Goal: Task Accomplishment & Management: Manage account settings

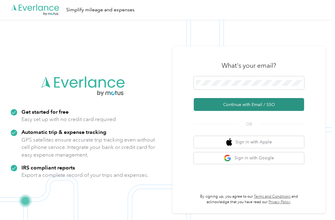
click at [279, 111] on button "Continue with Email / SSO" at bounding box center [249, 104] width 110 height 13
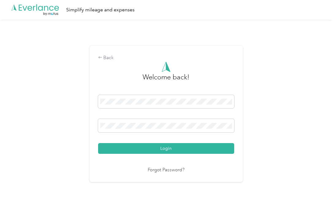
click at [167, 154] on button "Login" at bounding box center [166, 148] width 136 height 11
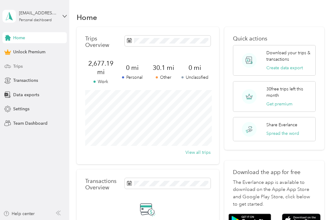
click at [18, 66] on span "Trips" at bounding box center [17, 66] width 9 height 6
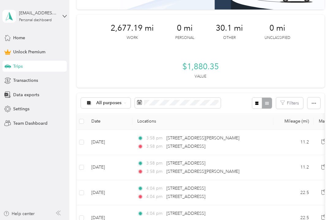
scroll to position [70, 0]
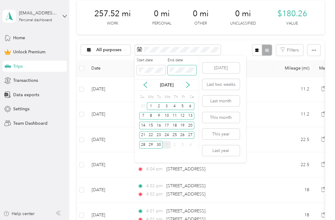
scroll to position [12, 0]
click at [62, 32] on div "Home" at bounding box center [34, 37] width 64 height 11
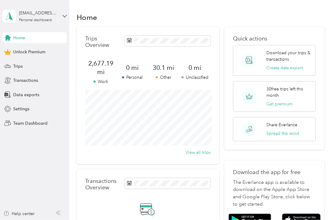
scroll to position [12, 0]
click at [19, 63] on span "Trips" at bounding box center [17, 66] width 9 height 6
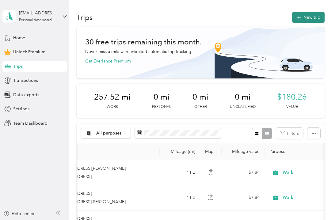
click at [309, 16] on button "New trip" at bounding box center [308, 17] width 32 height 11
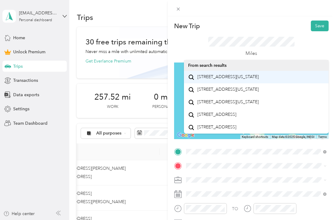
click at [237, 80] on span "[STREET_ADDRESS][US_STATE]" at bounding box center [227, 77] width 61 height 6
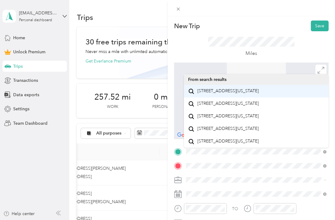
click at [253, 94] on span "[STREET_ADDRESS][US_STATE]" at bounding box center [227, 91] width 61 height 6
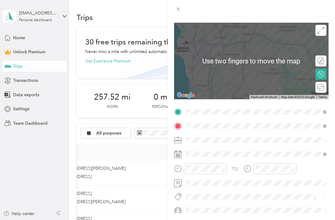
scroll to position [38, 0]
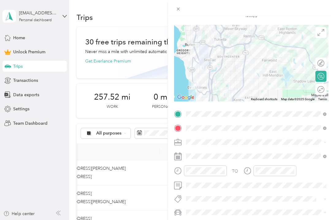
click at [241, 83] on div at bounding box center [251, 63] width 155 height 77
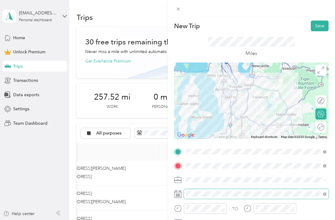
scroll to position [18, 0]
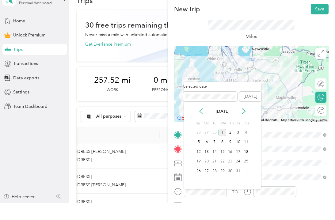
click at [200, 125] on icon at bounding box center [201, 128] width 6 height 6
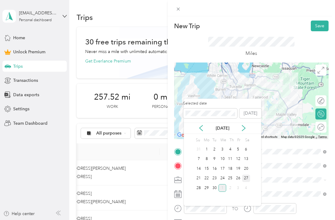
click at [244, 175] on div "27" at bounding box center [246, 179] width 8 height 8
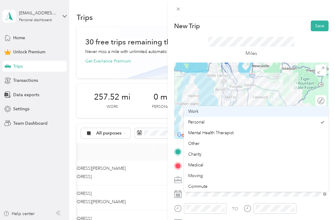
click at [193, 109] on span "Work" at bounding box center [193, 111] width 10 height 5
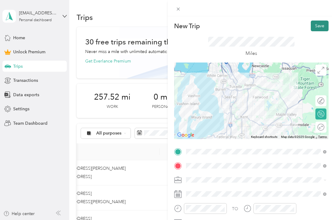
click at [320, 27] on button "Save" at bounding box center [320, 26] width 18 height 11
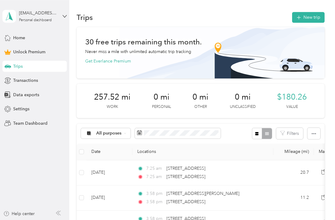
scroll to position [0, 0]
click at [310, 16] on button "New trip" at bounding box center [308, 17] width 32 height 11
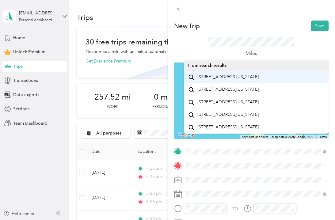
click at [226, 79] on span "[STREET_ADDRESS][US_STATE]" at bounding box center [227, 77] width 61 height 6
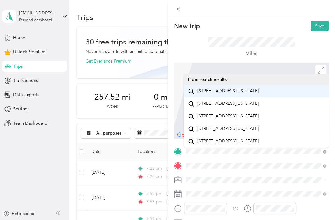
click at [224, 93] on span "[STREET_ADDRESS][US_STATE]" at bounding box center [227, 91] width 61 height 6
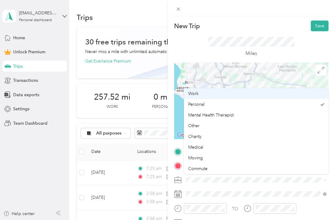
click at [192, 94] on span "Work" at bounding box center [193, 93] width 10 height 5
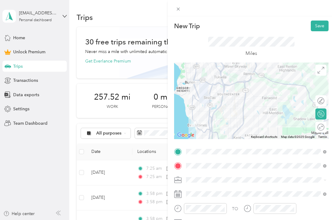
click at [259, 114] on div at bounding box center [251, 101] width 155 height 77
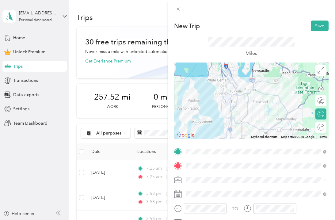
click at [245, 103] on div at bounding box center [251, 101] width 155 height 77
click at [263, 108] on div at bounding box center [251, 101] width 155 height 77
click at [240, 94] on div at bounding box center [251, 101] width 155 height 77
click at [241, 94] on div at bounding box center [251, 101] width 155 height 77
click at [260, 109] on div at bounding box center [251, 101] width 155 height 77
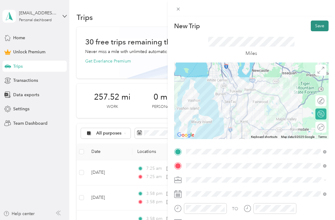
click at [321, 27] on button "Save" at bounding box center [320, 26] width 18 height 11
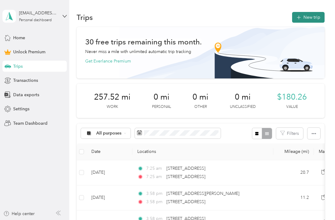
click at [313, 17] on button "New trip" at bounding box center [308, 17] width 32 height 11
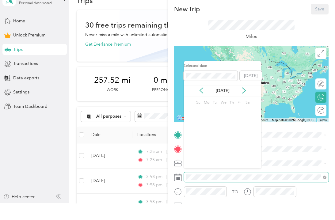
scroll to position [18, 0]
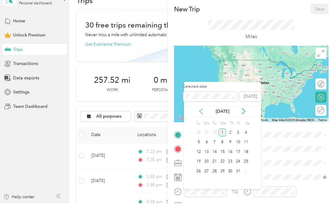
click at [203, 125] on icon at bounding box center [201, 128] width 6 height 6
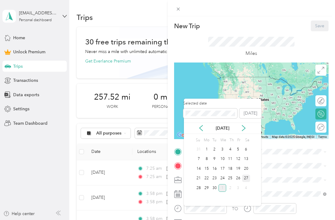
click at [244, 175] on div "27" at bounding box center [246, 179] width 8 height 8
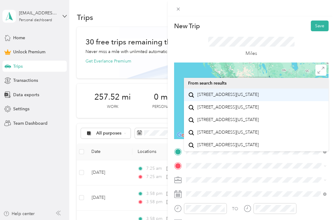
click at [226, 92] on span "[STREET_ADDRESS][US_STATE]" at bounding box center [227, 95] width 61 height 6
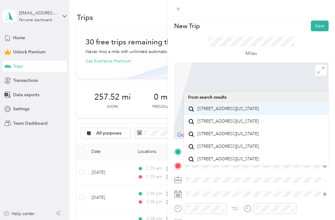
click at [218, 106] on span "[STREET_ADDRESS][US_STATE]" at bounding box center [227, 109] width 61 height 6
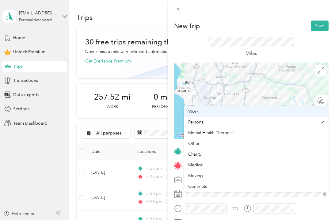
click at [194, 109] on span "Work" at bounding box center [193, 111] width 10 height 5
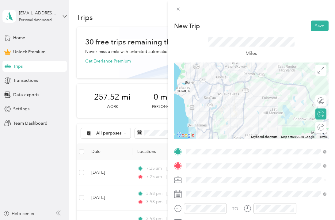
click at [259, 116] on div at bounding box center [251, 101] width 155 height 77
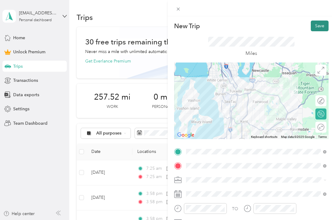
click at [318, 27] on button "Save" at bounding box center [320, 26] width 18 height 11
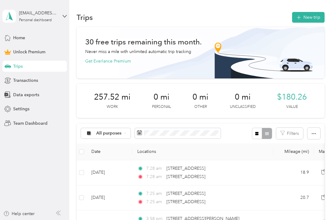
click at [305, 160] on td "18.9" at bounding box center [293, 172] width 40 height 25
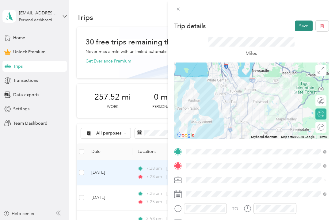
click at [304, 26] on button "Save" at bounding box center [304, 26] width 18 height 11
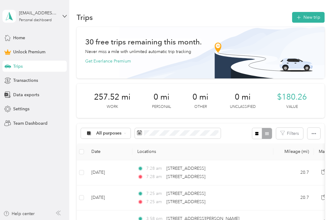
click at [29, 61] on div "Trips" at bounding box center [34, 66] width 64 height 11
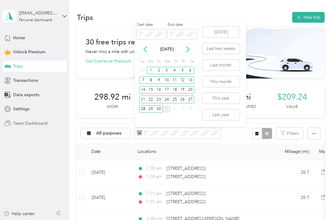
click at [45, 128] on div "Team Dashboard" at bounding box center [34, 123] width 64 height 11
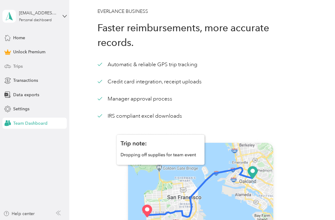
click at [18, 66] on span "Trips" at bounding box center [17, 66] width 9 height 6
